Goal: Transaction & Acquisition: Purchase product/service

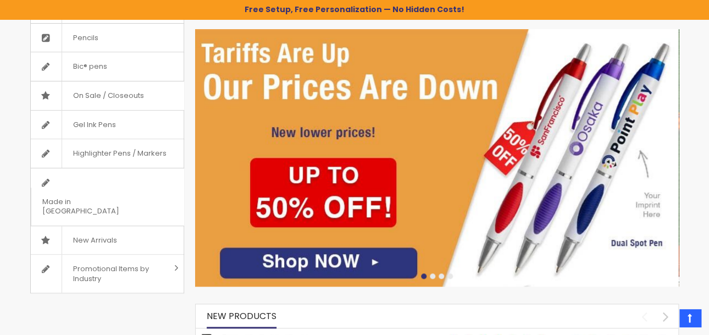
scroll to position [242, 0]
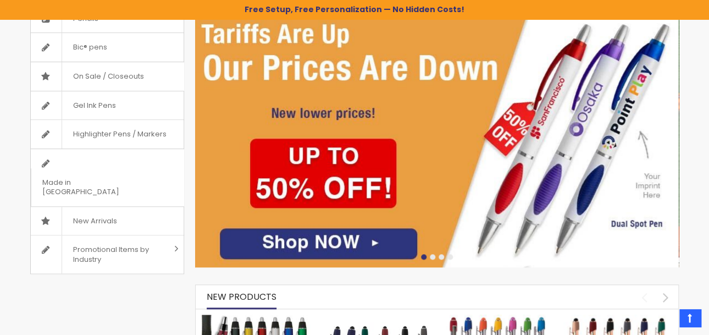
click at [332, 236] on img at bounding box center [437, 138] width 484 height 257
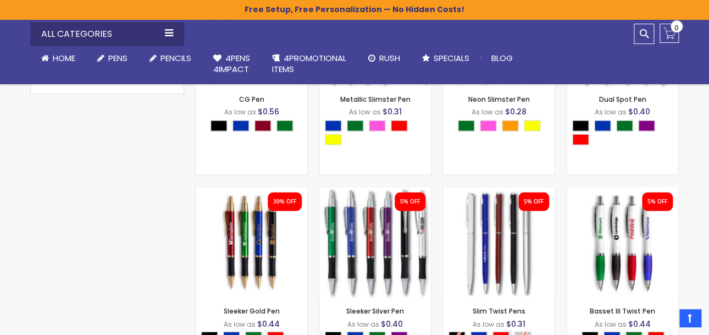
scroll to position [630, 0]
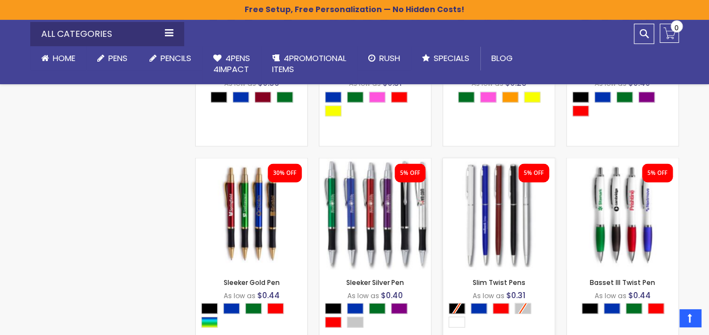
click at [492, 202] on img at bounding box center [499, 214] width 112 height 112
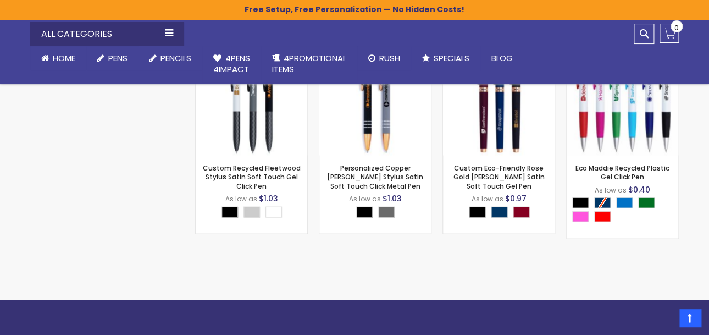
scroll to position [2246, 0]
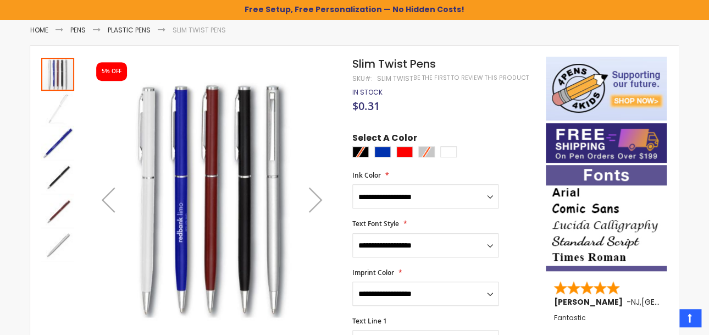
scroll to position [164, 0]
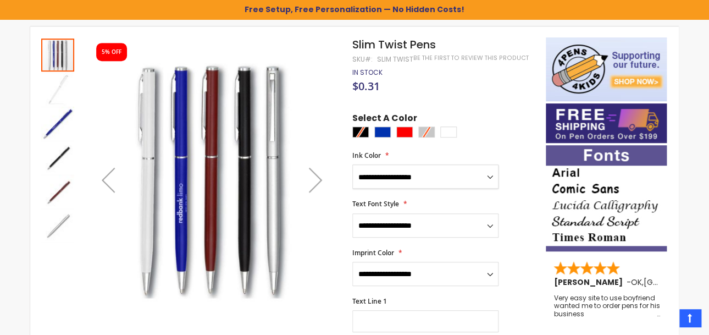
click at [493, 179] on select "**********" at bounding box center [425, 176] width 146 height 24
